Goal: Task Accomplishment & Management: Complete application form

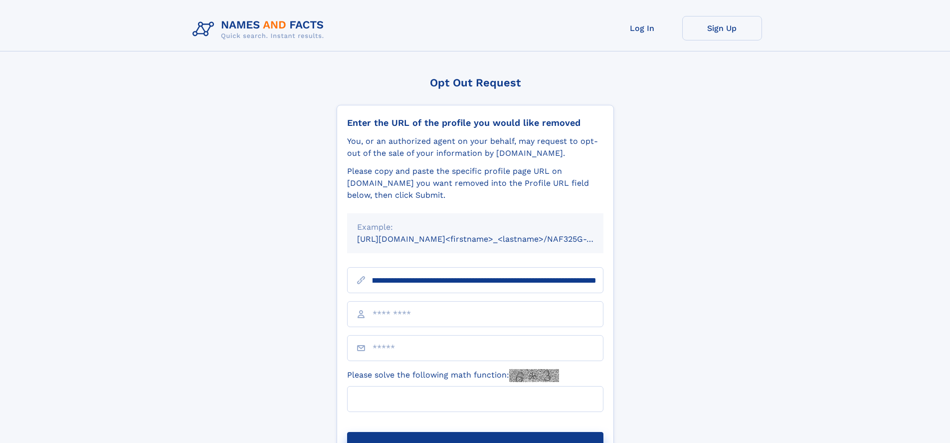
scroll to position [0, 125]
type input "**********"
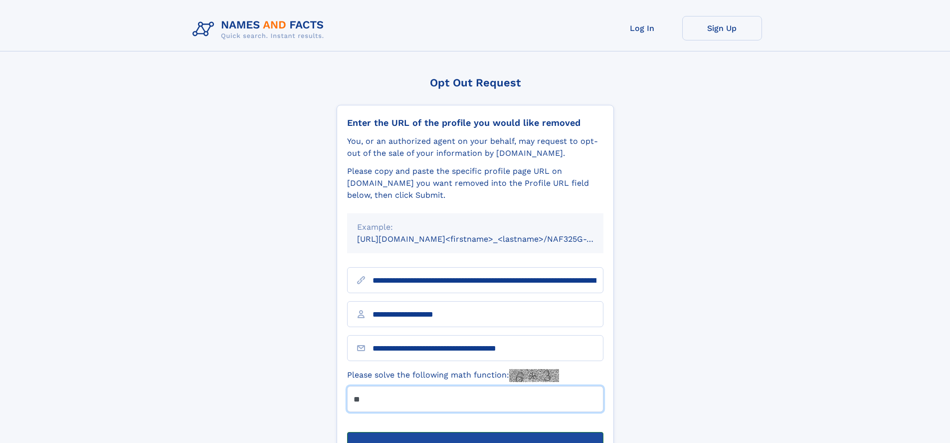
type input "**"
click at [475, 432] on button "Submit Opt Out Request" at bounding box center [475, 448] width 256 height 32
